Goal: Information Seeking & Learning: Learn about a topic

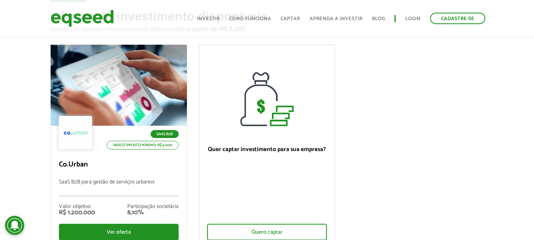
scroll to position [52, 0]
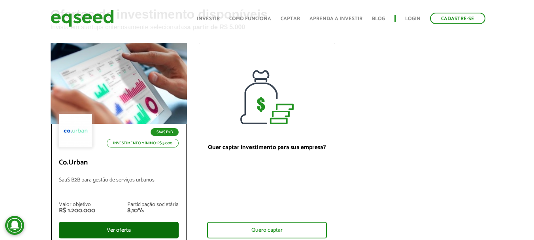
click at [137, 230] on div "Ver oferta" at bounding box center [119, 230] width 120 height 17
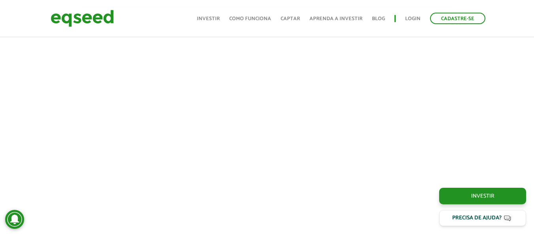
scroll to position [279, 0]
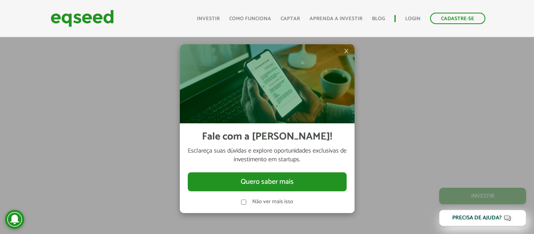
click at [344, 49] on span "×" at bounding box center [346, 50] width 5 height 9
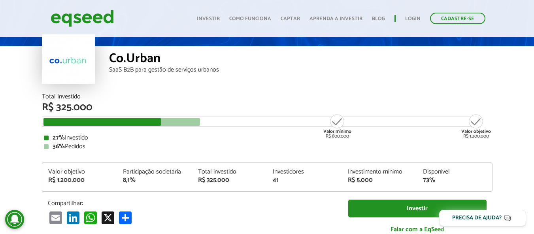
scroll to position [37, 0]
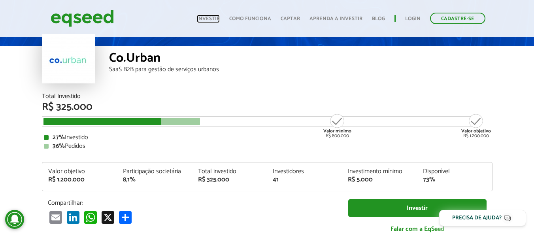
click at [219, 21] on link "Investir" at bounding box center [208, 18] width 23 height 5
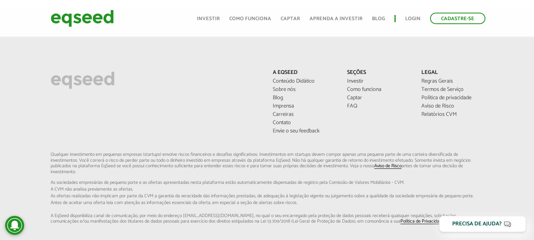
scroll to position [678, 0]
